Goal: Task Accomplishment & Management: Manage account settings

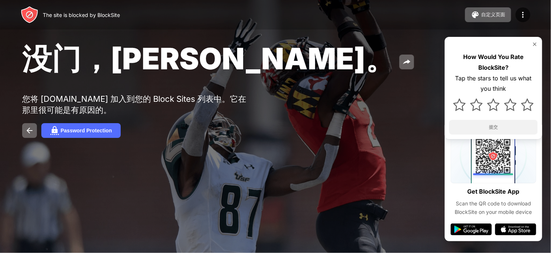
click at [533, 44] on img at bounding box center [535, 44] width 6 height 6
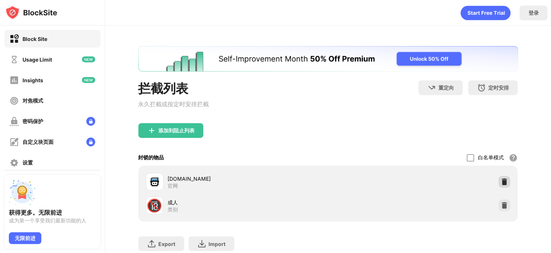
click at [505, 179] on div at bounding box center [504, 182] width 12 height 12
